Goal: Browse casually

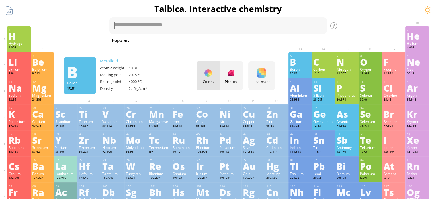
click at [302, 63] on div "B" at bounding box center [299, 61] width 21 height 9
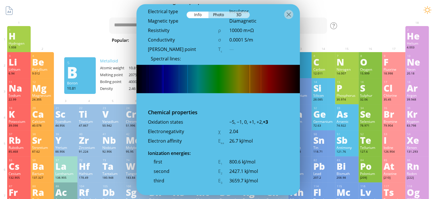
scroll to position [1059, 0]
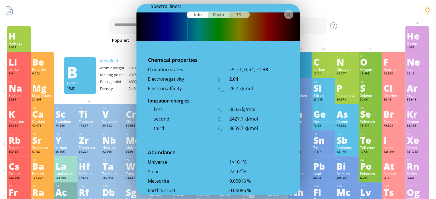
click at [218, 17] on div "Photo" at bounding box center [218, 14] width 21 height 7
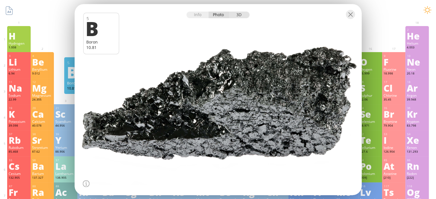
click at [236, 13] on div "3D" at bounding box center [239, 14] width 21 height 7
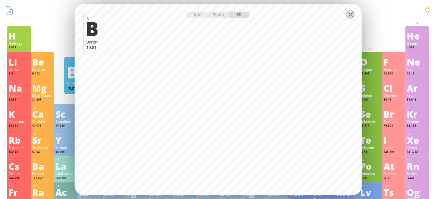
click at [347, 17] on div at bounding box center [349, 14] width 9 height 9
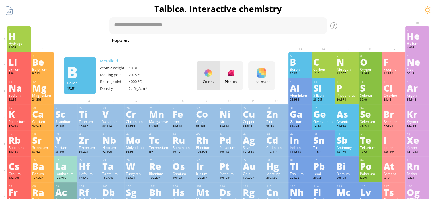
click at [293, 61] on div "B" at bounding box center [299, 61] width 21 height 9
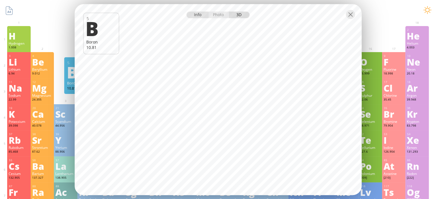
click at [201, 16] on div "Info" at bounding box center [197, 14] width 22 height 7
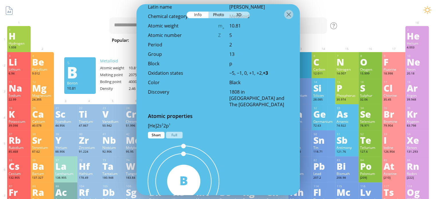
scroll to position [196, 0]
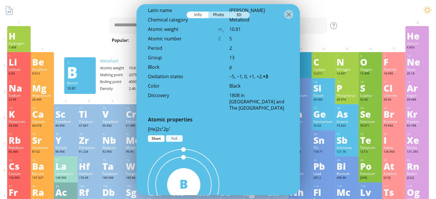
click at [174, 138] on div "Full" at bounding box center [174, 138] width 17 height 7
click at [154, 137] on div "Short" at bounding box center [156, 138] width 17 height 7
click at [176, 139] on div "Full" at bounding box center [174, 138] width 17 height 7
click at [164, 138] on div "Short Full" at bounding box center [177, 138] width 59 height 7
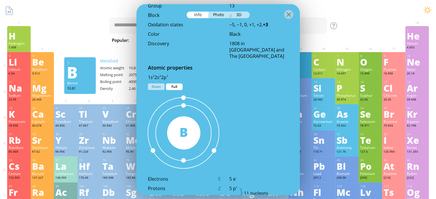
scroll to position [253, 0]
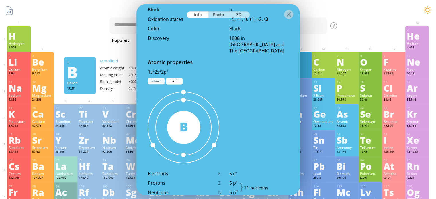
click at [160, 82] on div "Short" at bounding box center [156, 81] width 17 height 7
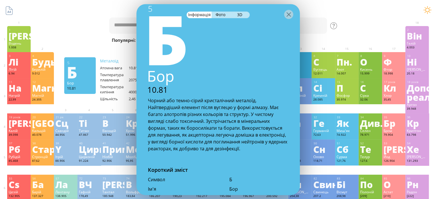
scroll to position [29, 0]
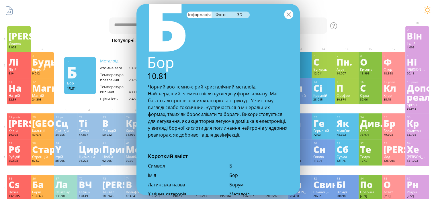
click at [289, 13] on div at bounding box center [288, 14] width 9 height 9
